Goal: Information Seeking & Learning: Learn about a topic

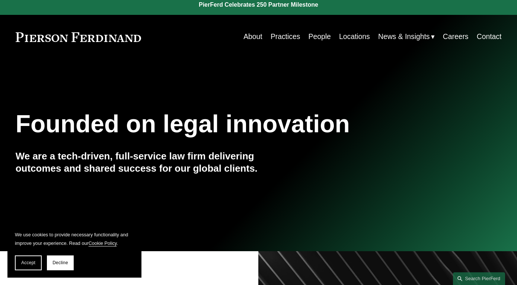
scroll to position [6, 0]
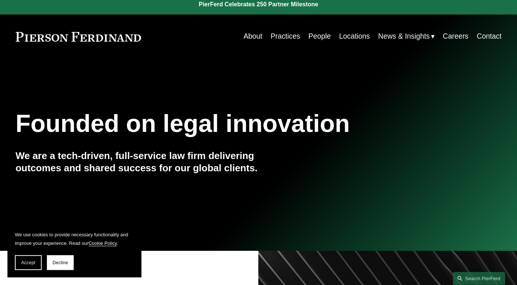
click at [341, 32] on link "Locations" at bounding box center [354, 36] width 31 height 15
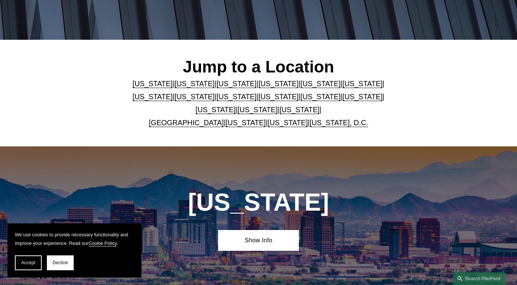
scroll to position [186, 0]
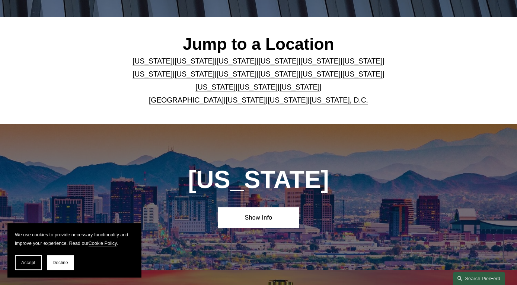
click at [173, 70] on link "[US_STATE]" at bounding box center [152, 74] width 40 height 8
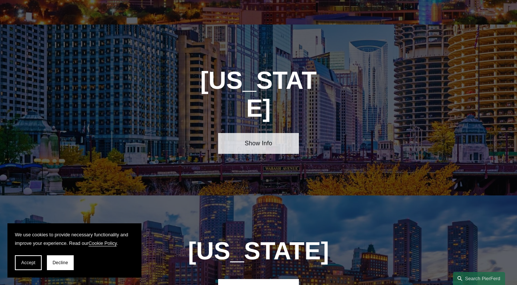
click at [261, 133] on link "Show Info" at bounding box center [258, 143] width 81 height 21
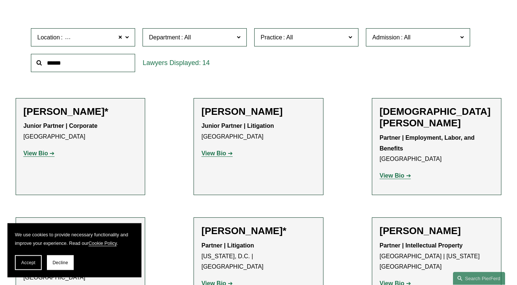
scroll to position [239, 0]
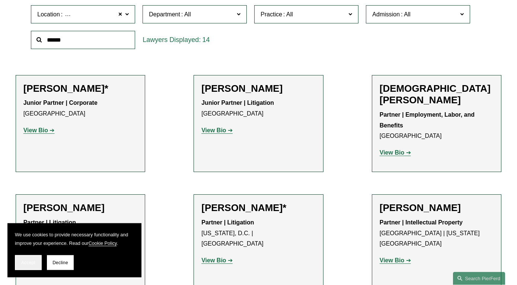
click at [33, 265] on span "Accept" at bounding box center [28, 262] width 14 height 5
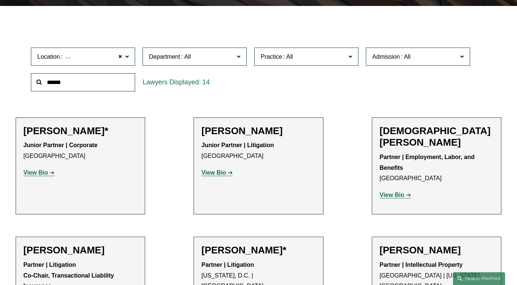
scroll to position [166, 0]
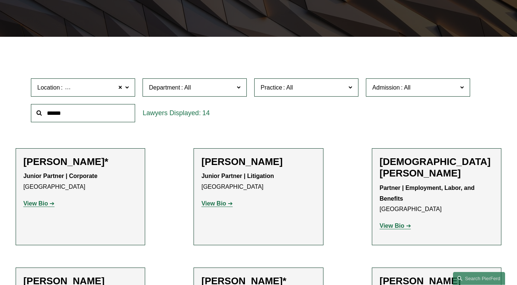
click at [396, 223] on strong "View Bio" at bounding box center [392, 226] width 25 height 6
click at [218, 205] on strong "View Bio" at bounding box center [213, 204] width 25 height 6
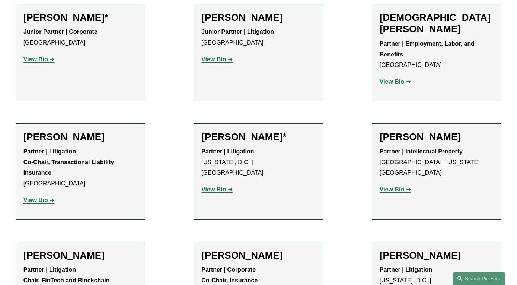
scroll to position [315, 0]
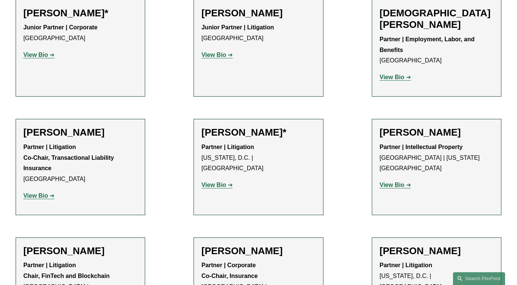
click at [218, 182] on strong "View Bio" at bounding box center [213, 185] width 25 height 6
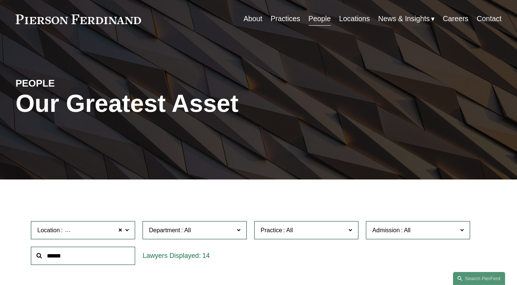
scroll to position [0, 0]
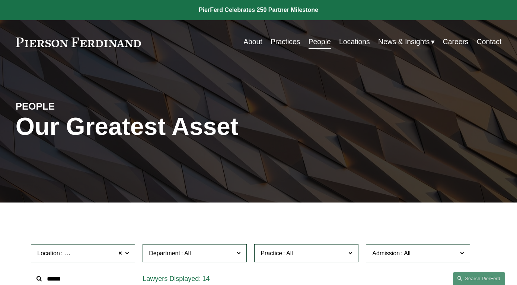
click at [252, 41] on link "About" at bounding box center [252, 42] width 19 height 15
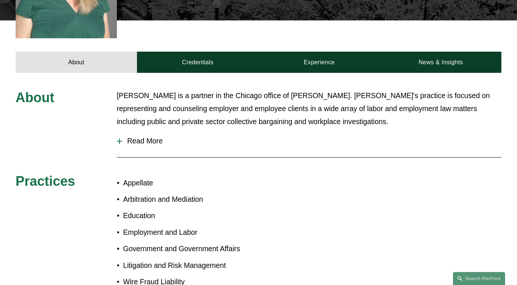
scroll to position [308, 0]
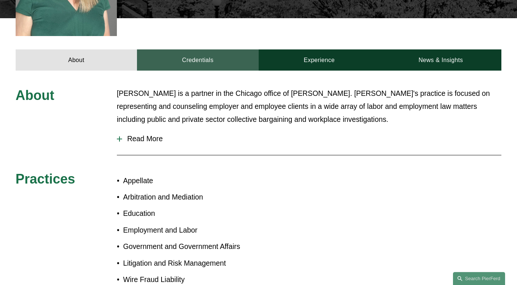
click at [199, 49] on link "Credentials" at bounding box center [197, 59] width 121 height 21
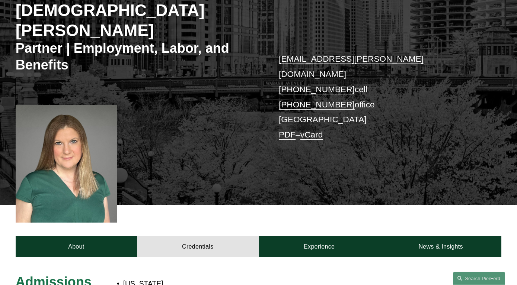
scroll to position [131, 0]
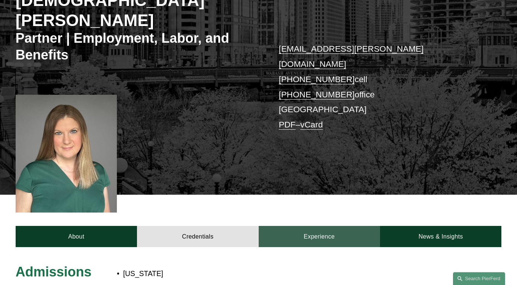
click at [315, 226] on link "Experience" at bounding box center [319, 236] width 121 height 21
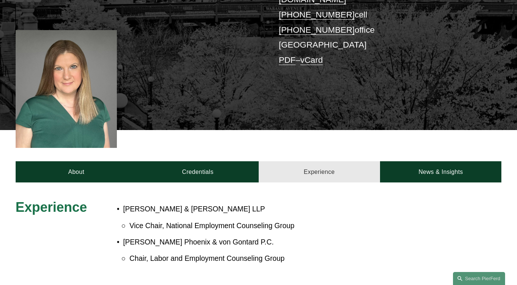
scroll to position [206, 0]
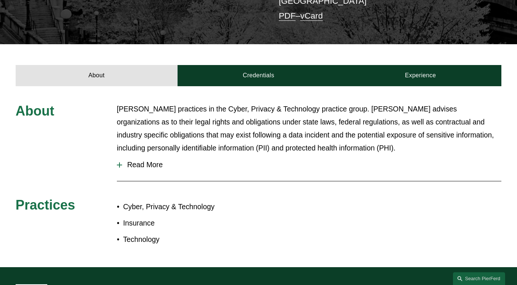
scroll to position [244, 0]
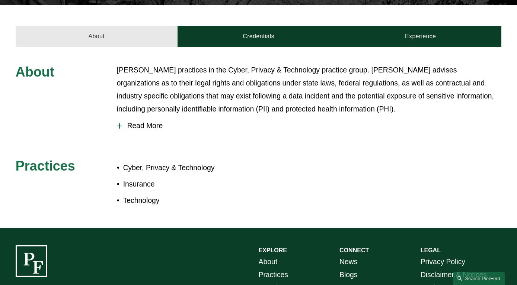
click at [103, 28] on link "About" at bounding box center [97, 36] width 162 height 21
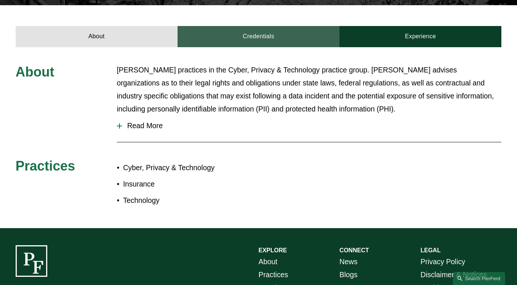
click at [232, 26] on link "Credentials" at bounding box center [258, 36] width 162 height 21
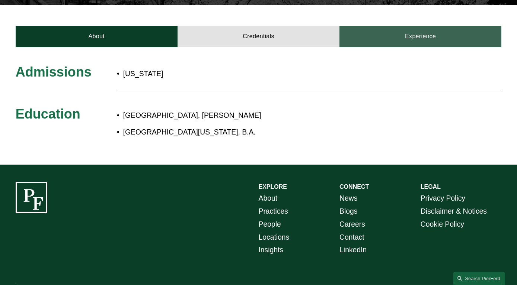
click at [412, 26] on link "Experience" at bounding box center [420, 36] width 162 height 21
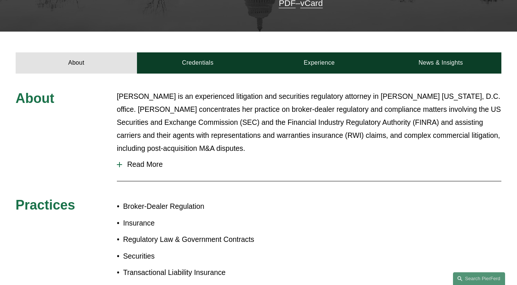
scroll to position [257, 0]
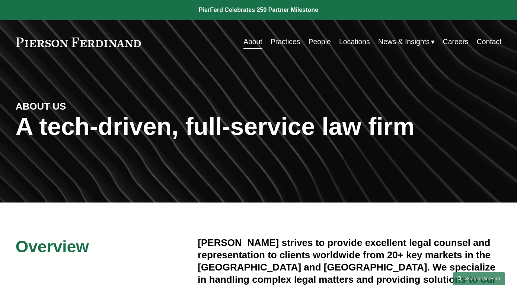
click at [324, 44] on link "People" at bounding box center [319, 42] width 22 height 15
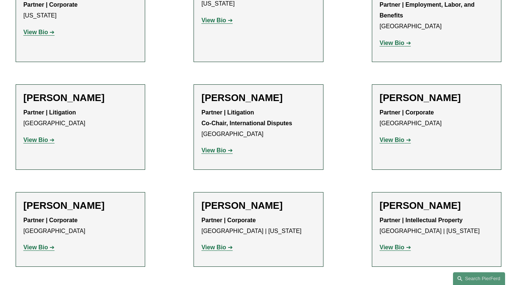
scroll to position [2209, 0]
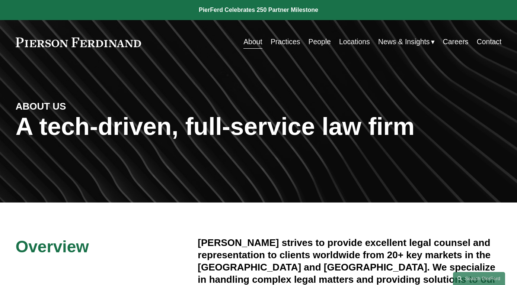
click at [493, 40] on link "Contact" at bounding box center [489, 42] width 25 height 15
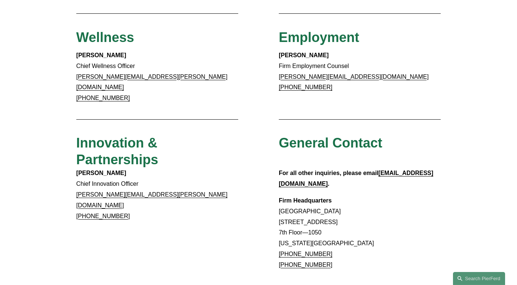
scroll to position [546, 0]
